Goal: Transaction & Acquisition: Book appointment/travel/reservation

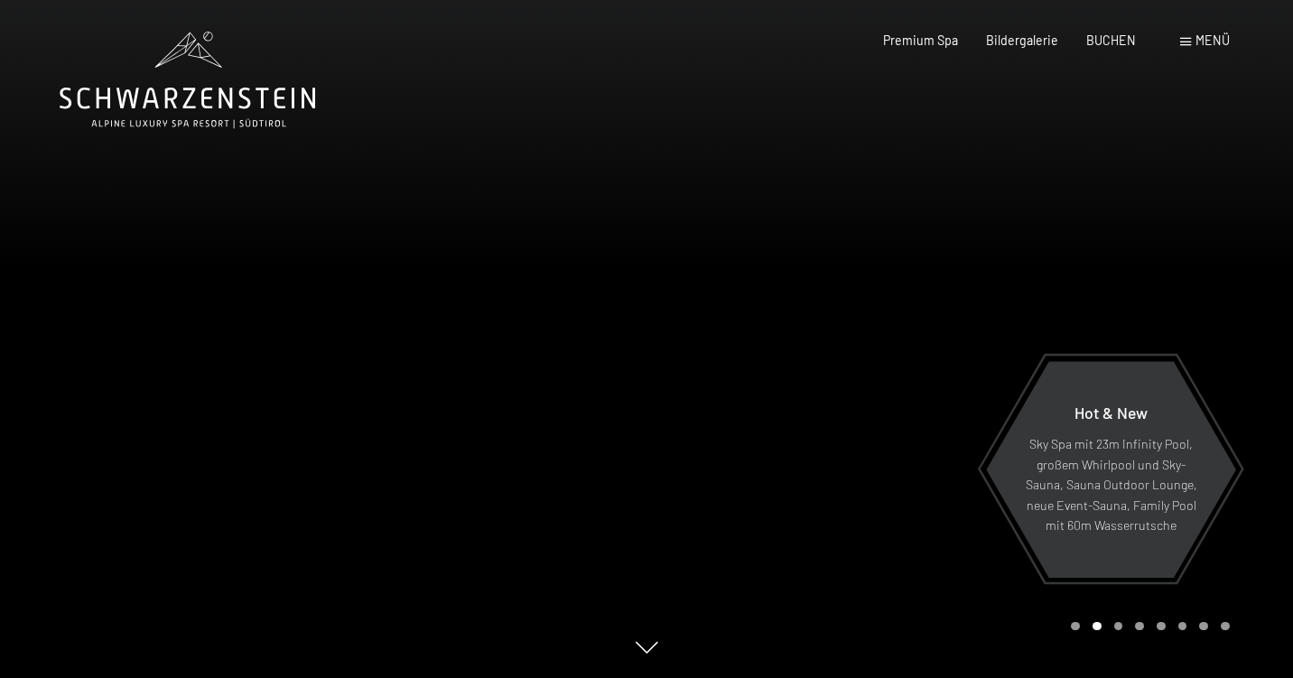
click at [1190, 36] on div "Menü" at bounding box center [1206, 41] width 50 height 18
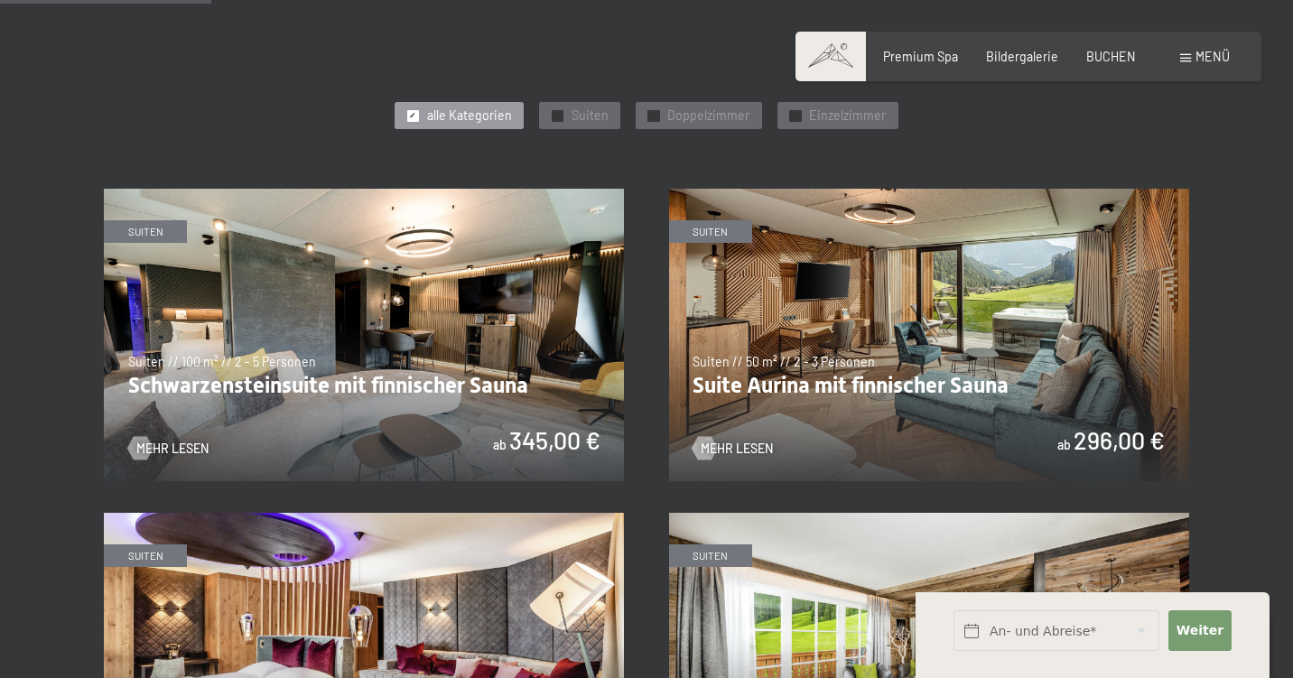
scroll to position [942, 0]
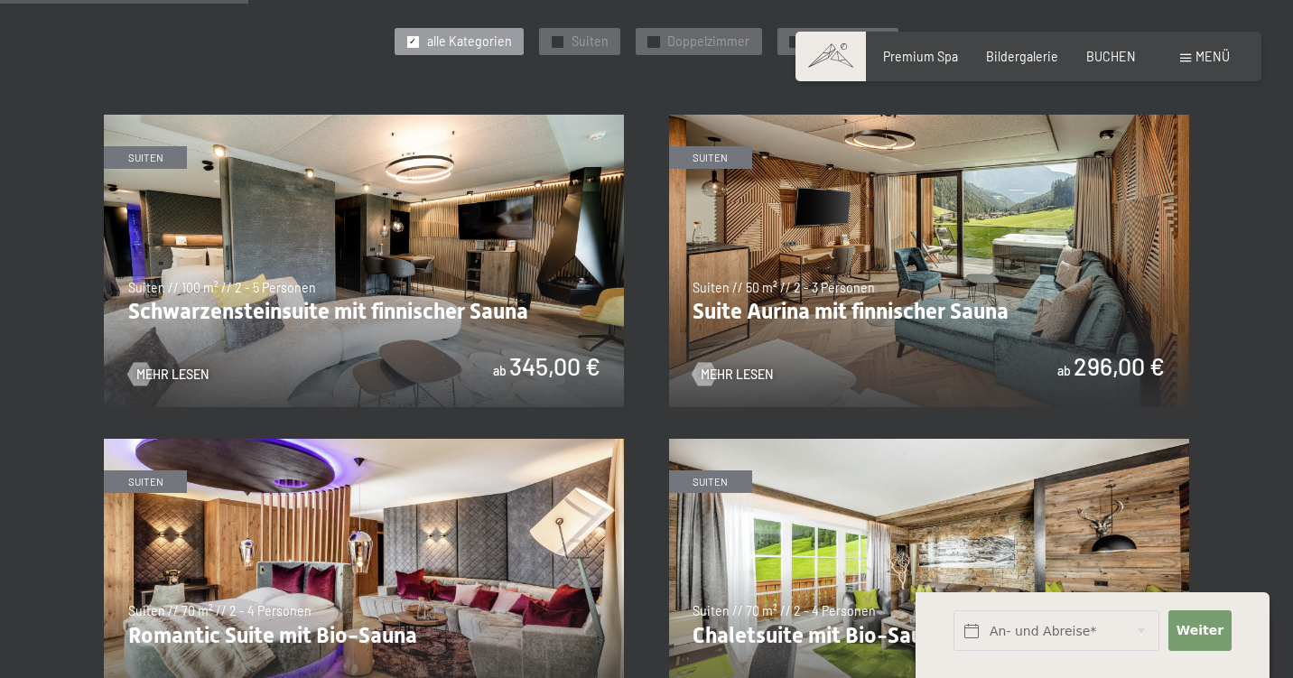
click at [352, 219] on img at bounding box center [364, 261] width 520 height 293
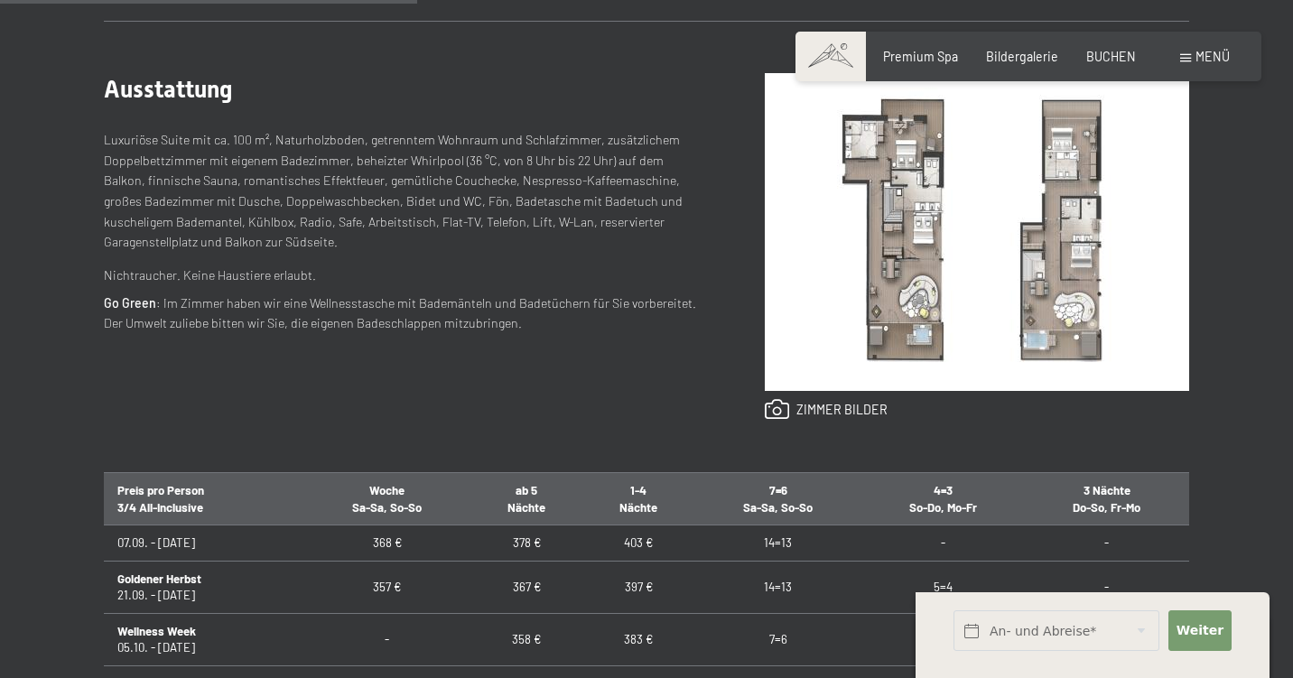
scroll to position [650, 0]
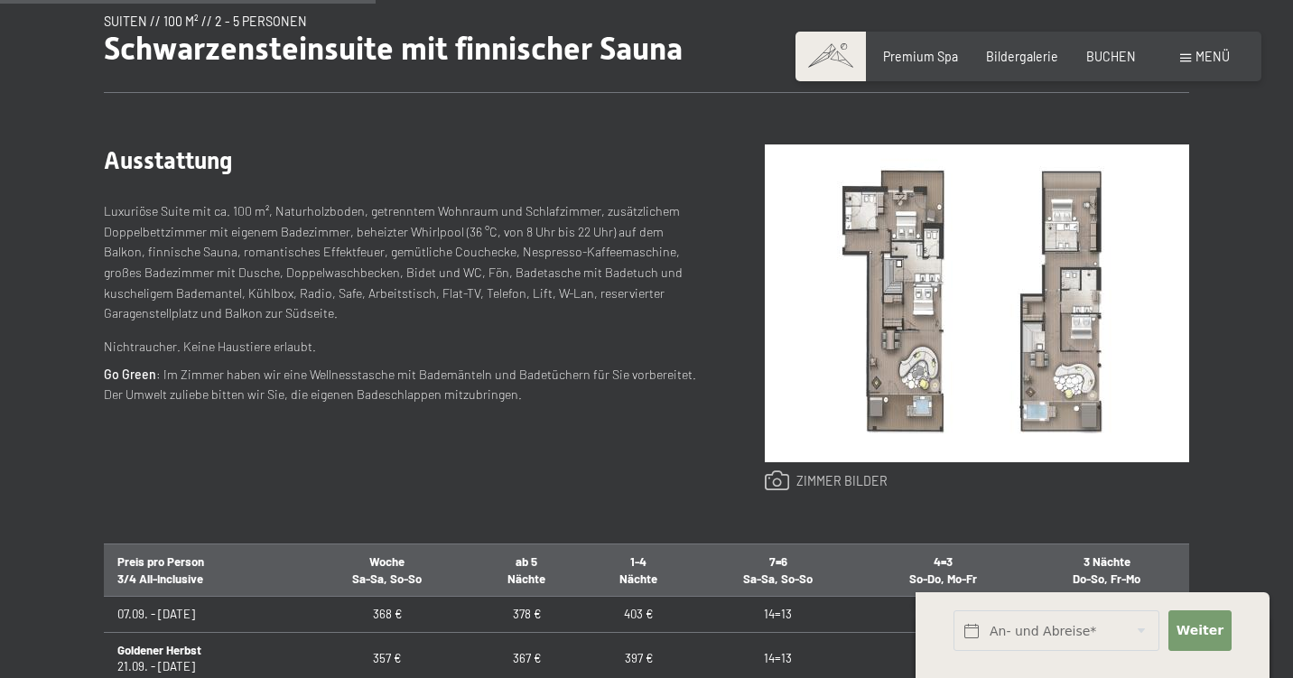
click at [808, 481] on link at bounding box center [827, 482] width 124 height 22
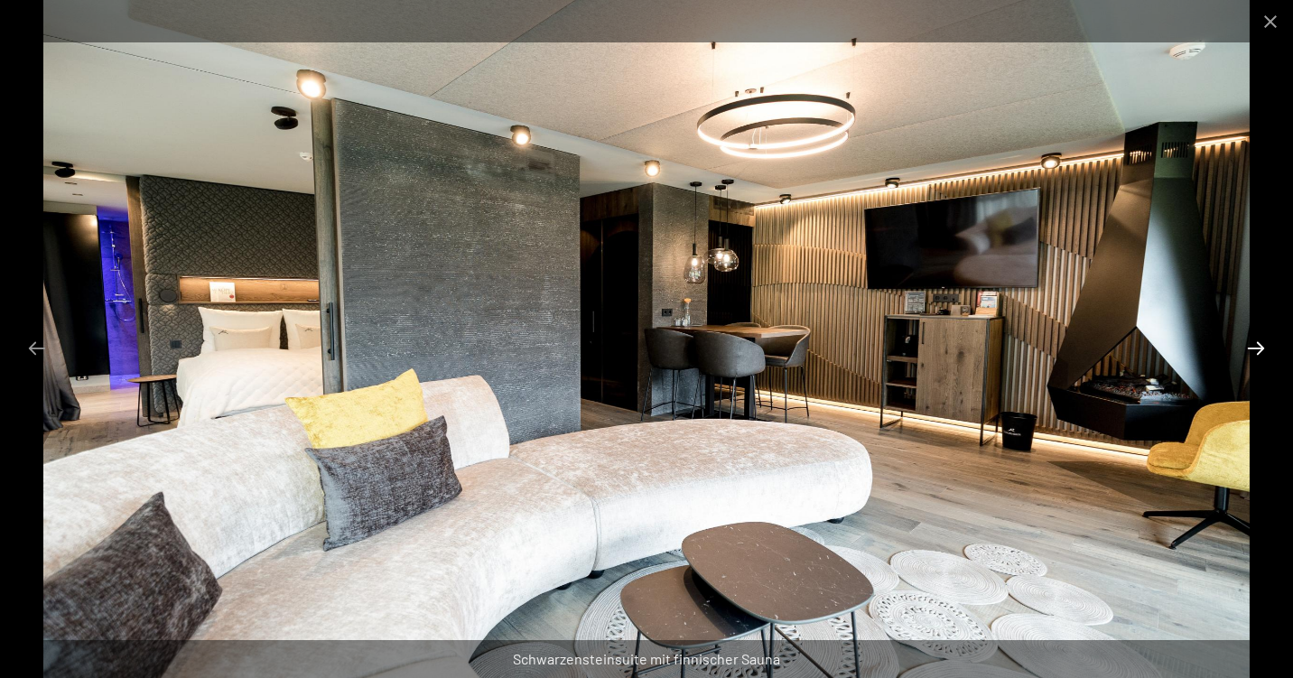
click at [1264, 341] on button "Next slide" at bounding box center [1256, 348] width 38 height 35
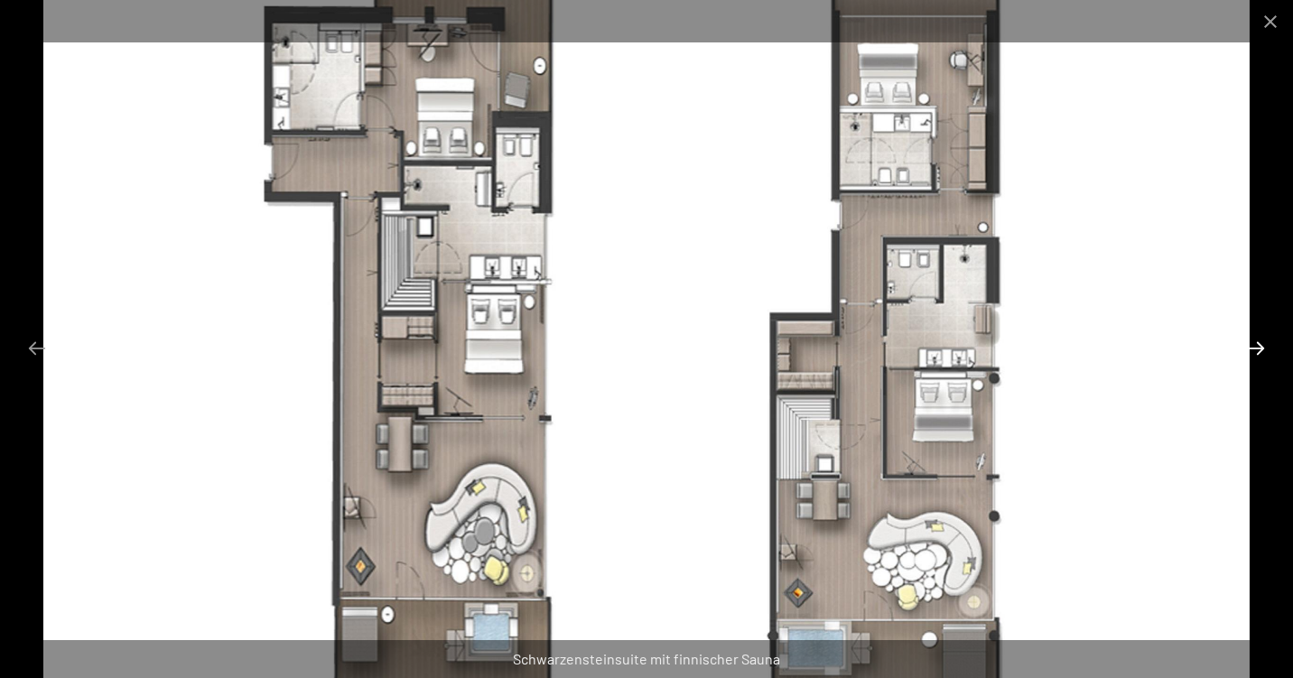
click at [1264, 341] on button "Next slide" at bounding box center [1256, 348] width 38 height 35
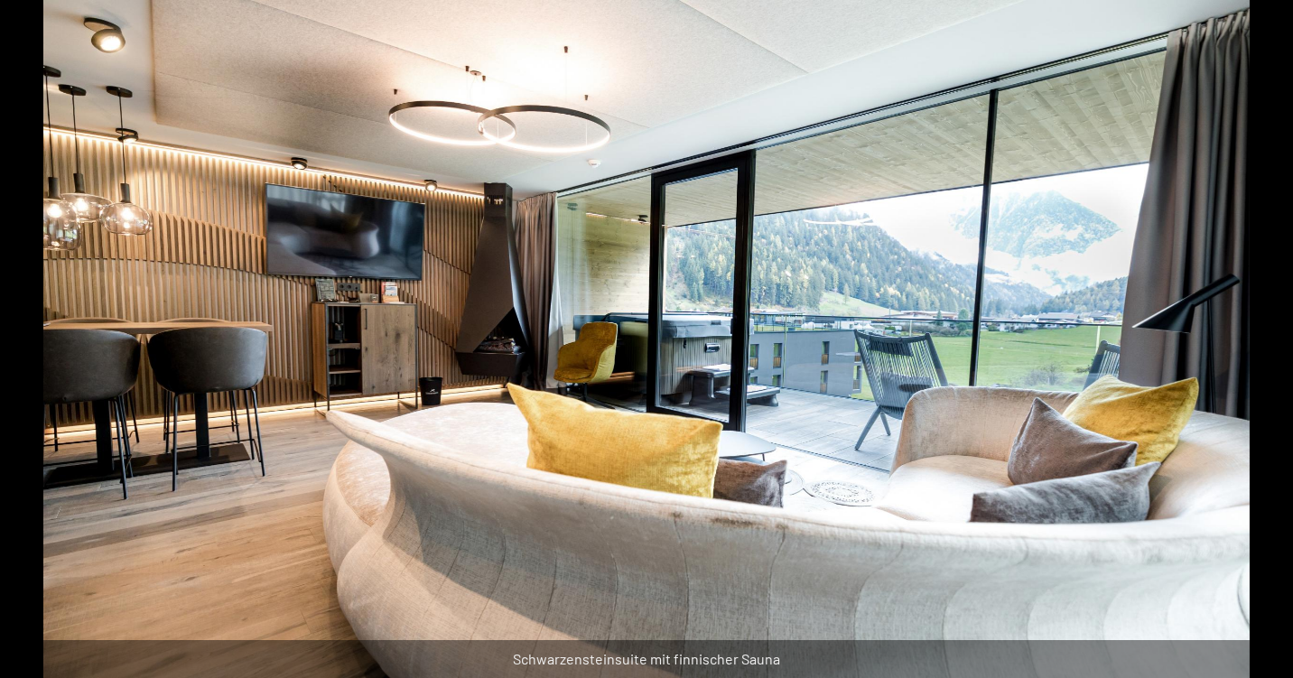
click at [1264, 341] on button "Next slide" at bounding box center [1265, 348] width 38 height 35
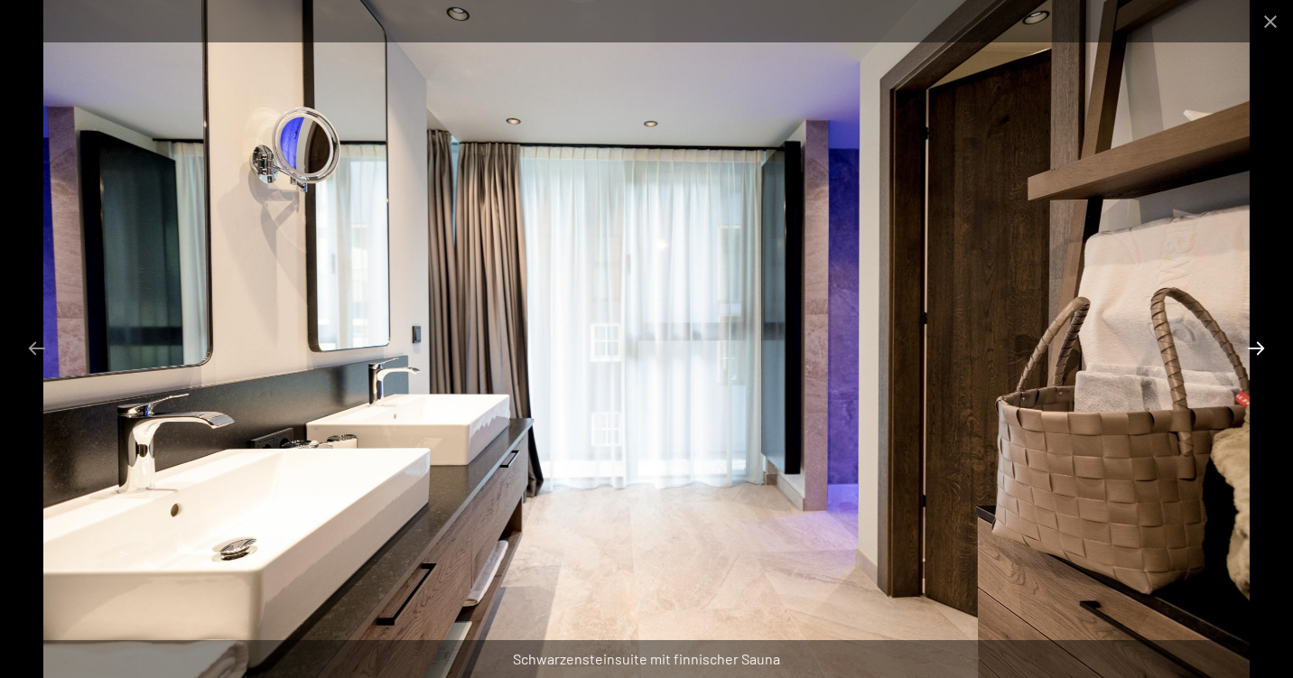
click at [1264, 341] on button "Next slide" at bounding box center [1256, 348] width 38 height 35
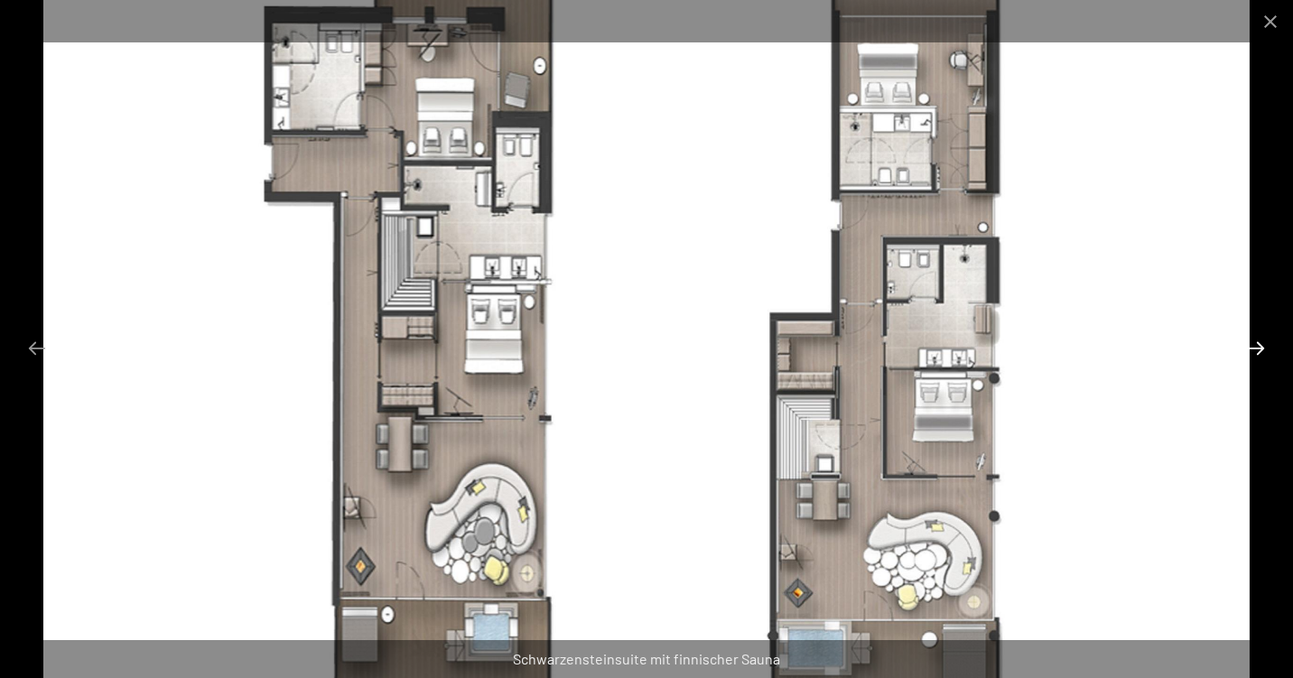
click at [1264, 341] on button "Next slide" at bounding box center [1256, 348] width 38 height 35
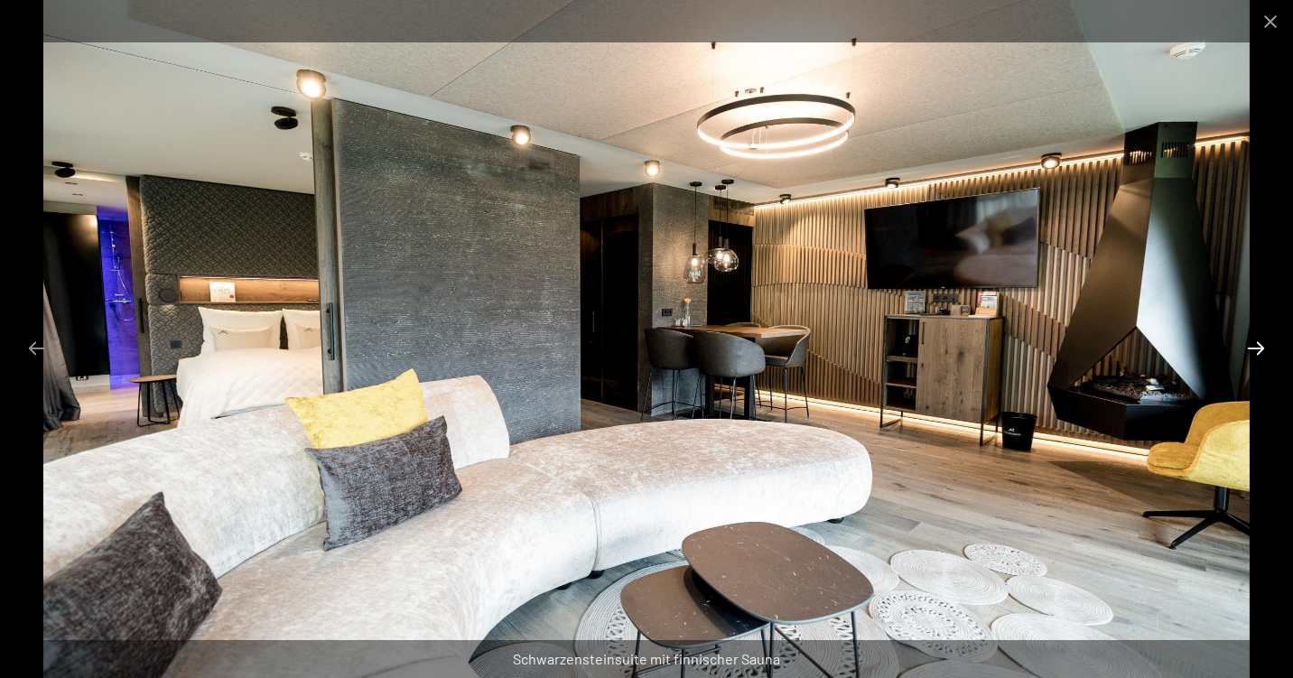
click at [1264, 341] on button "Next slide" at bounding box center [1256, 348] width 38 height 35
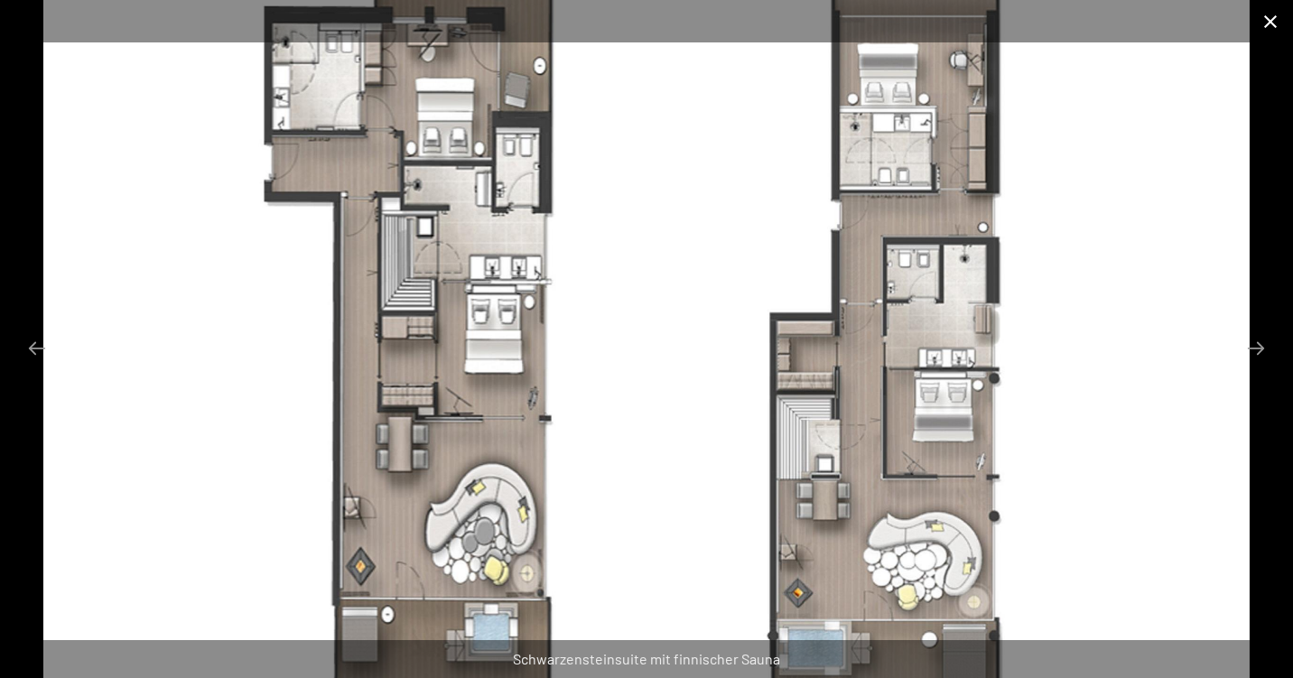
click at [1270, 24] on button "Close gallery" at bounding box center [1270, 21] width 45 height 42
